Goal: Check status: Check status

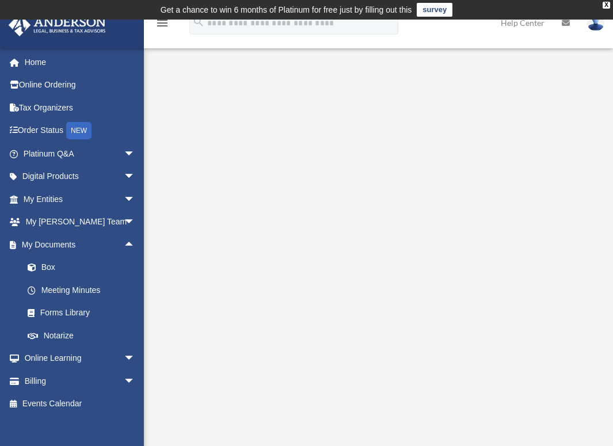
scroll to position [140, 0]
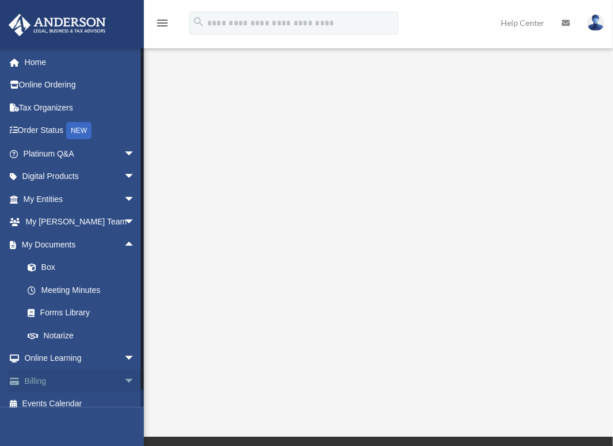
click at [124, 377] on span "arrow_drop_down" at bounding box center [135, 381] width 23 height 24
click at [85, 404] on link "$ Open Invoices" at bounding box center [84, 404] width 136 height 24
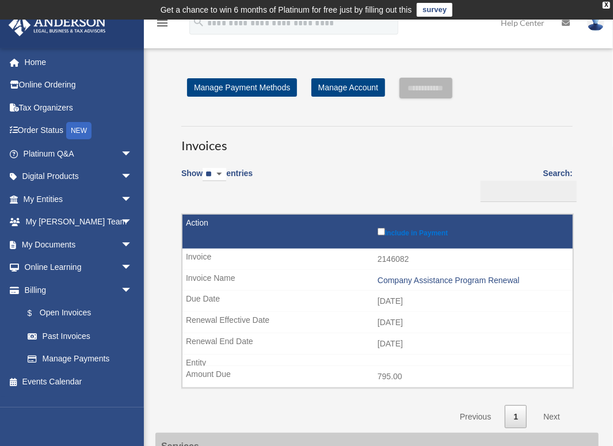
click at [353, 312] on td "[DATE]" at bounding box center [377, 323] width 390 height 22
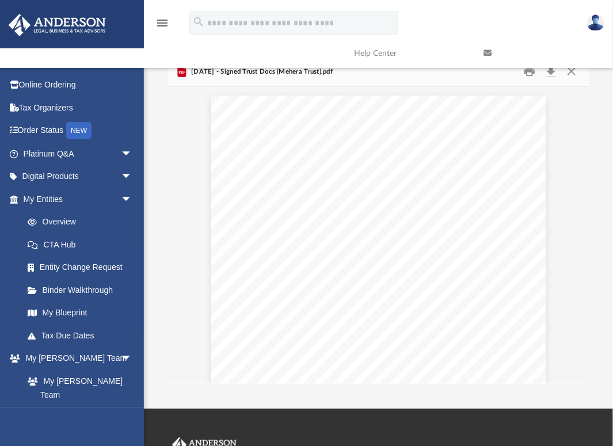
scroll to position [1049, 0]
